Goal: Transaction & Acquisition: Purchase product/service

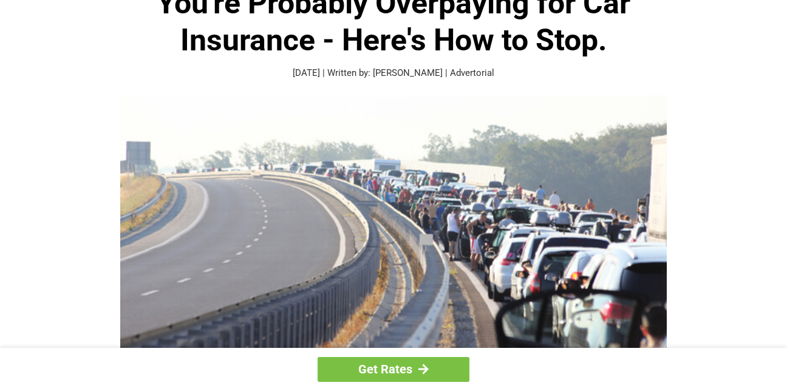
scroll to position [121, 0]
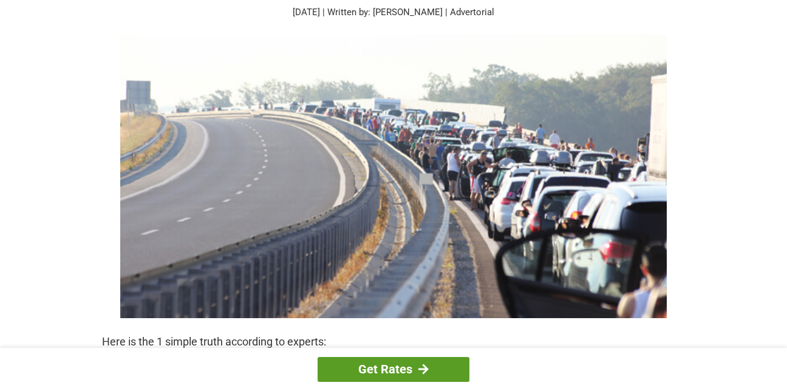
click at [388, 368] on link "Get Rates" at bounding box center [393, 369] width 152 height 25
click at [510, 35] on img at bounding box center [393, 176] width 546 height 283
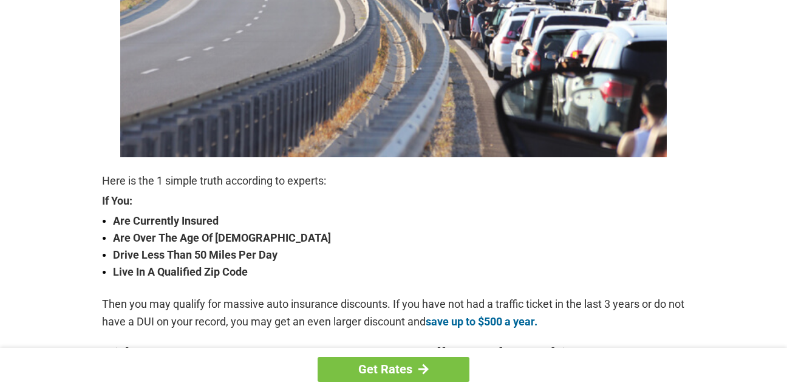
scroll to position [303, 0]
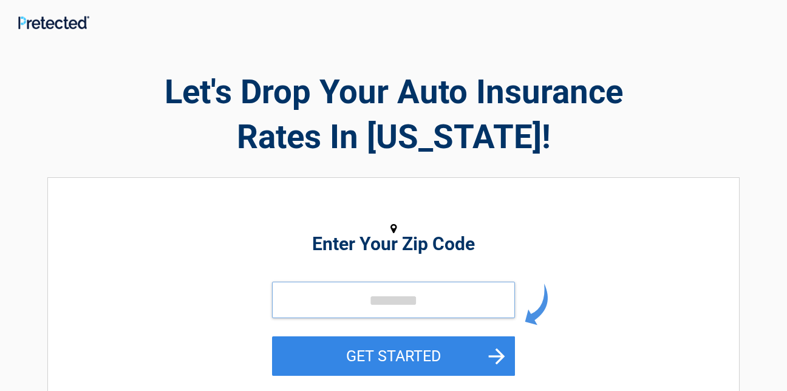
click at [306, 305] on input "tel" at bounding box center [393, 300] width 243 height 36
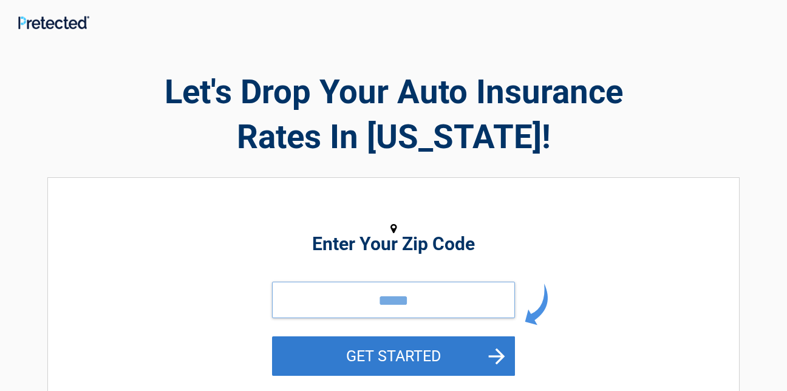
type input "*****"
click at [436, 347] on button "GET STARTED" at bounding box center [393, 355] width 243 height 39
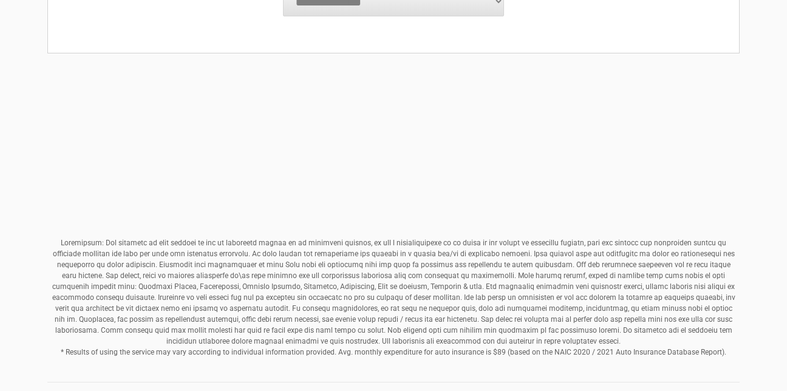
scroll to position [523, 0]
